Goal: Communication & Community: Answer question/provide support

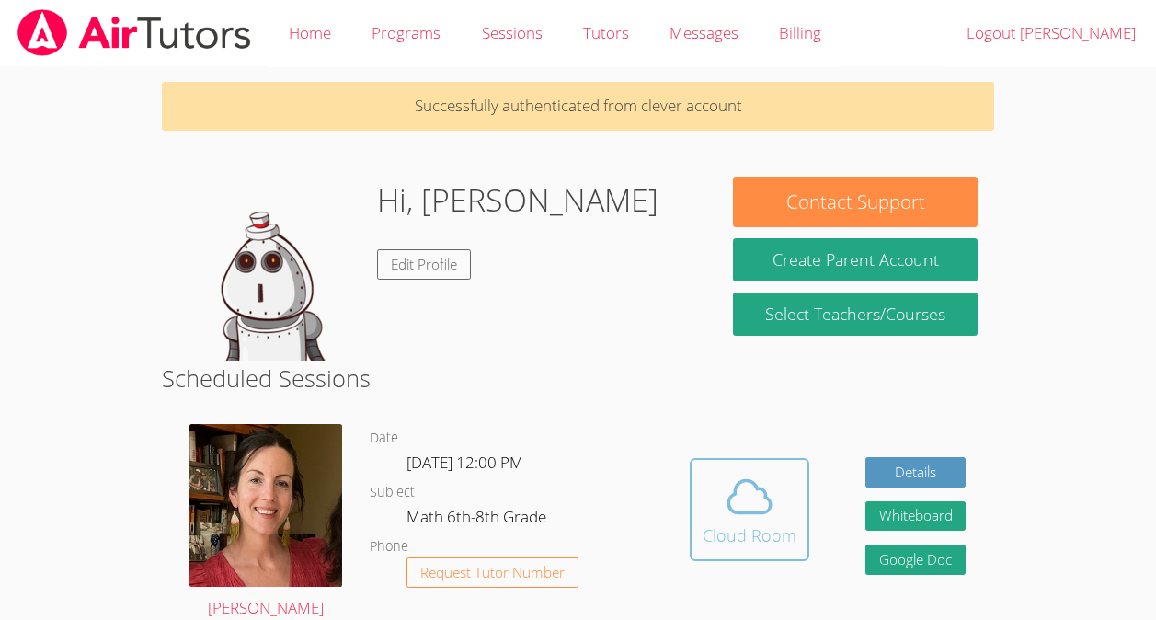
click at [750, 510] on icon at bounding box center [750, 497] width 52 height 52
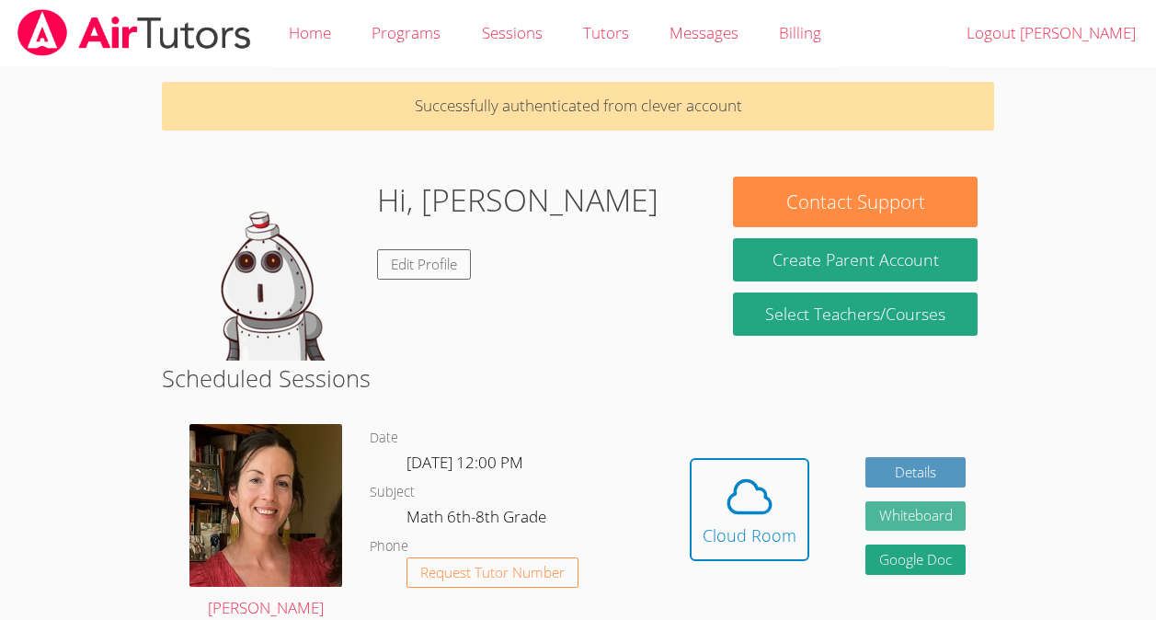
click at [929, 509] on button "Whiteboard" at bounding box center [916, 516] width 101 height 30
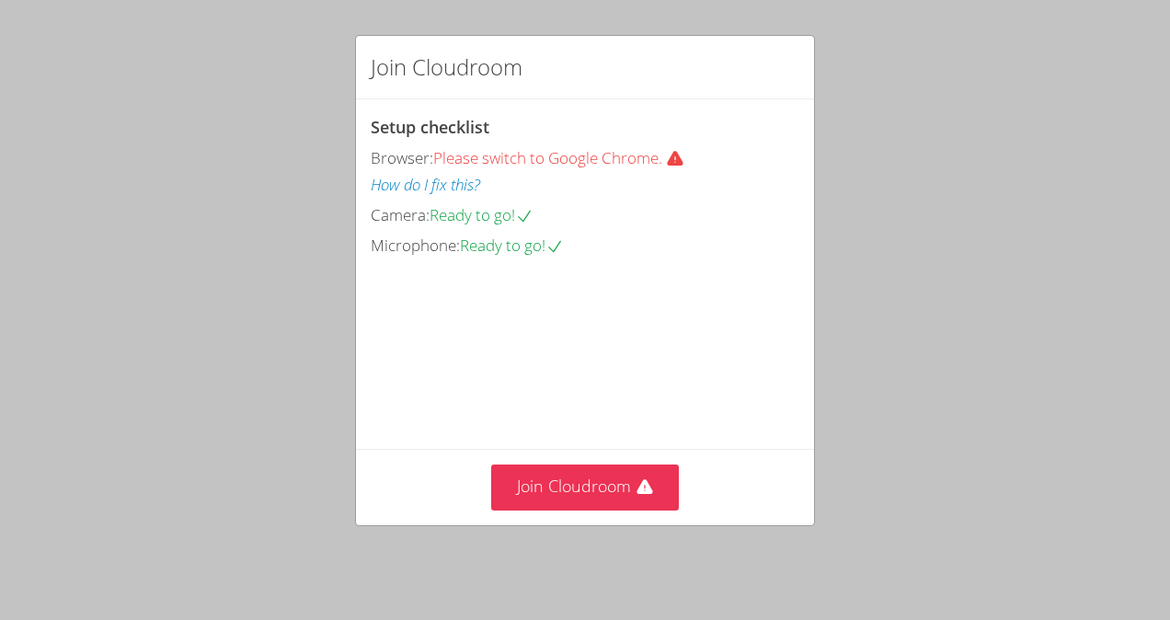
click at [750, 510] on div "Join Cloudroom" at bounding box center [585, 487] width 429 height 45
drag, startPoint x: 617, startPoint y: 491, endPoint x: 534, endPoint y: 488, distance: 82.9
click at [534, 488] on button "Join Cloudroom" at bounding box center [585, 487] width 189 height 45
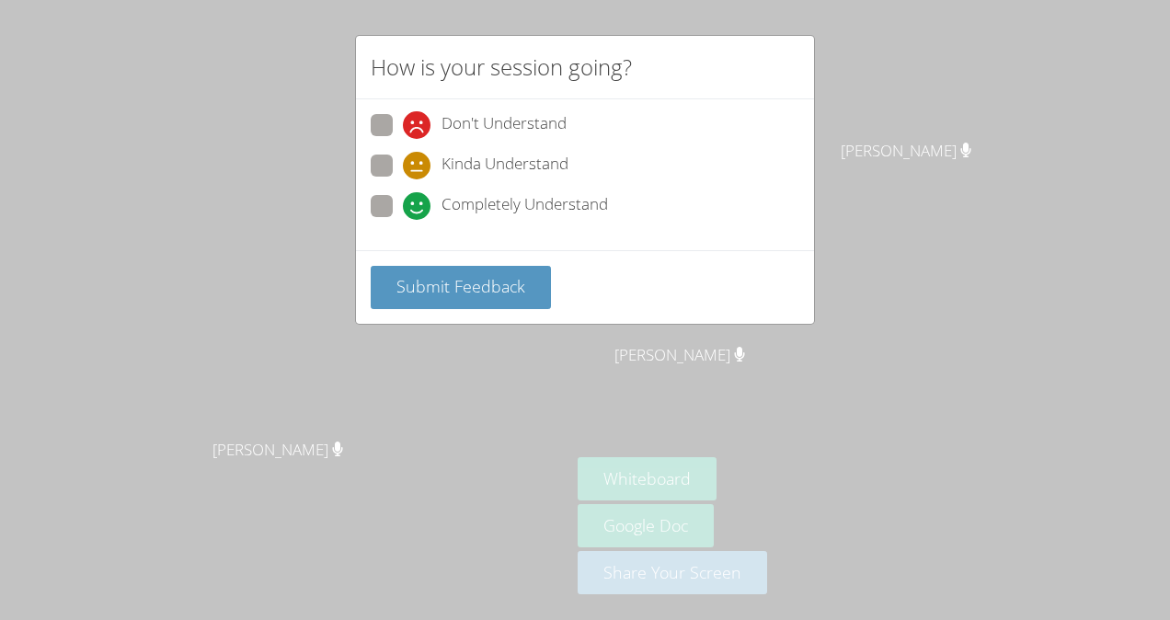
click at [403, 220] on span at bounding box center [403, 220] width 0 height 0
click at [403, 203] on input "Completely Understand" at bounding box center [411, 203] width 16 height 16
radio input "true"
click at [470, 280] on span "Submit Feedback" at bounding box center [461, 286] width 129 height 22
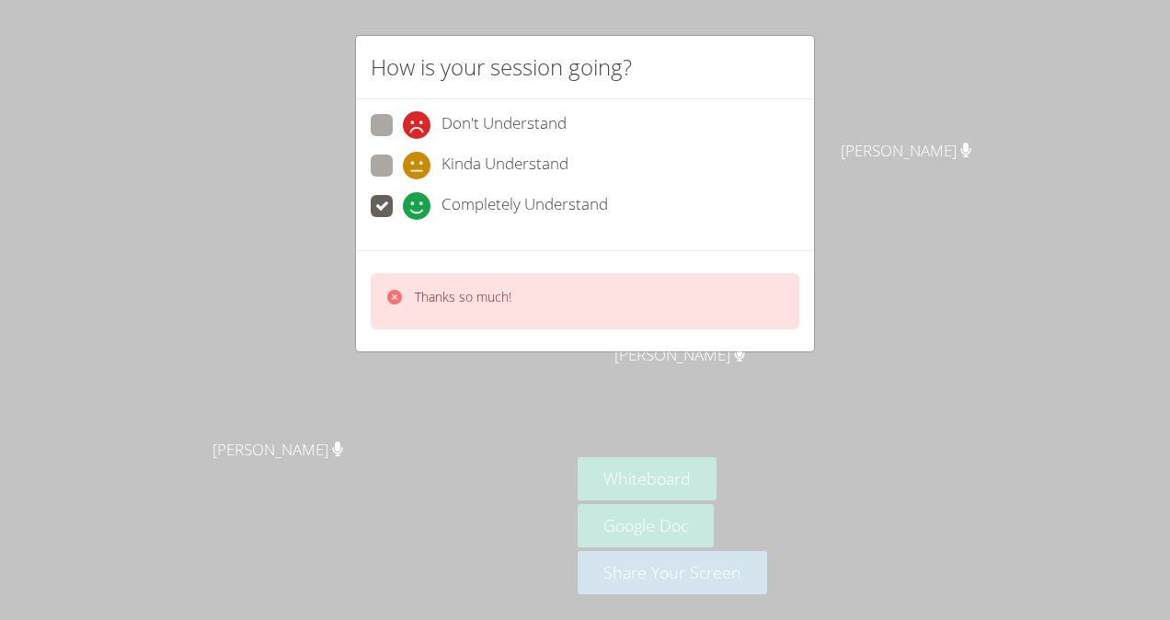
click at [840, 250] on div "How is your session going? Don't Understand Kinda Understand Completely Underst…" at bounding box center [585, 310] width 1170 height 620
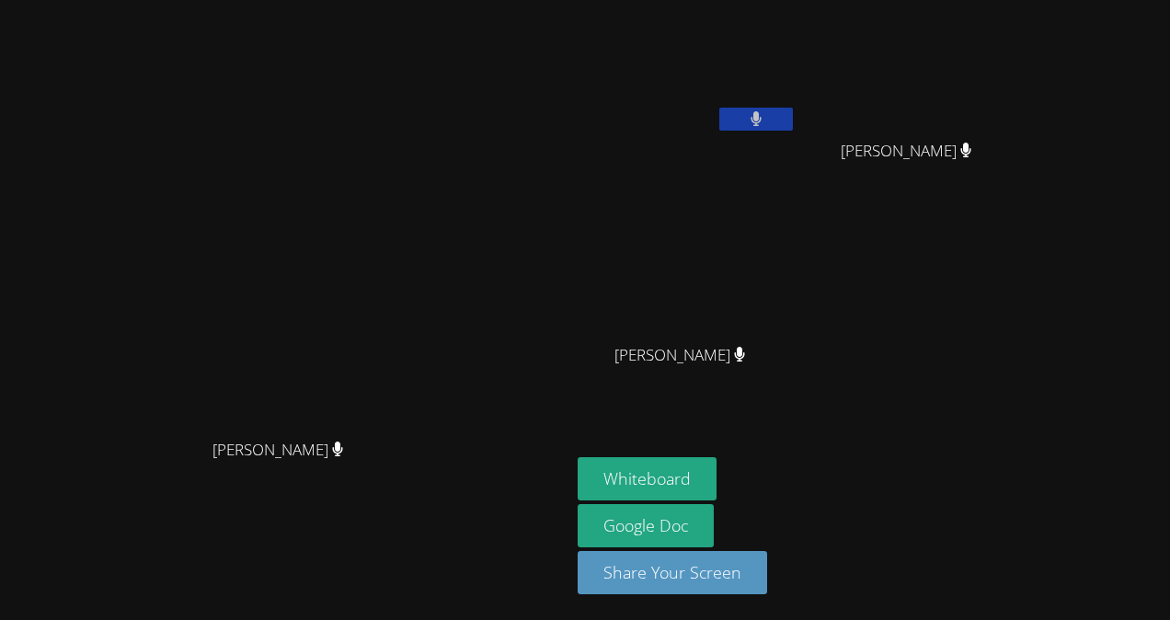
click at [793, 108] on button at bounding box center [756, 119] width 74 height 23
click at [765, 115] on icon at bounding box center [755, 119] width 19 height 16
